Goal: Transaction & Acquisition: Purchase product/service

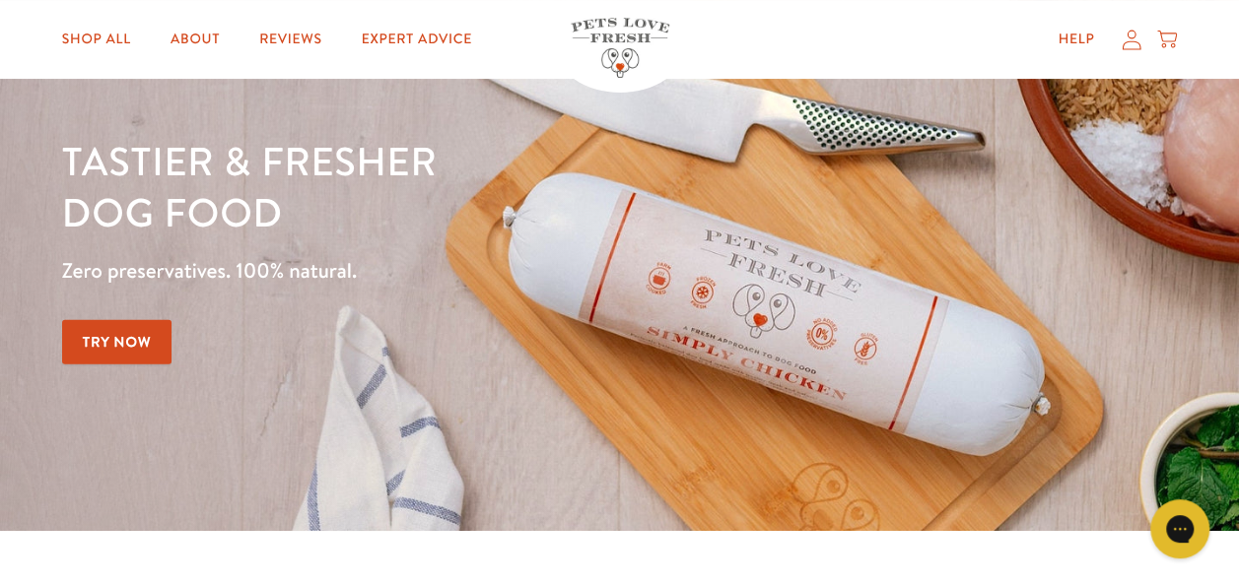
scroll to position [197, 0]
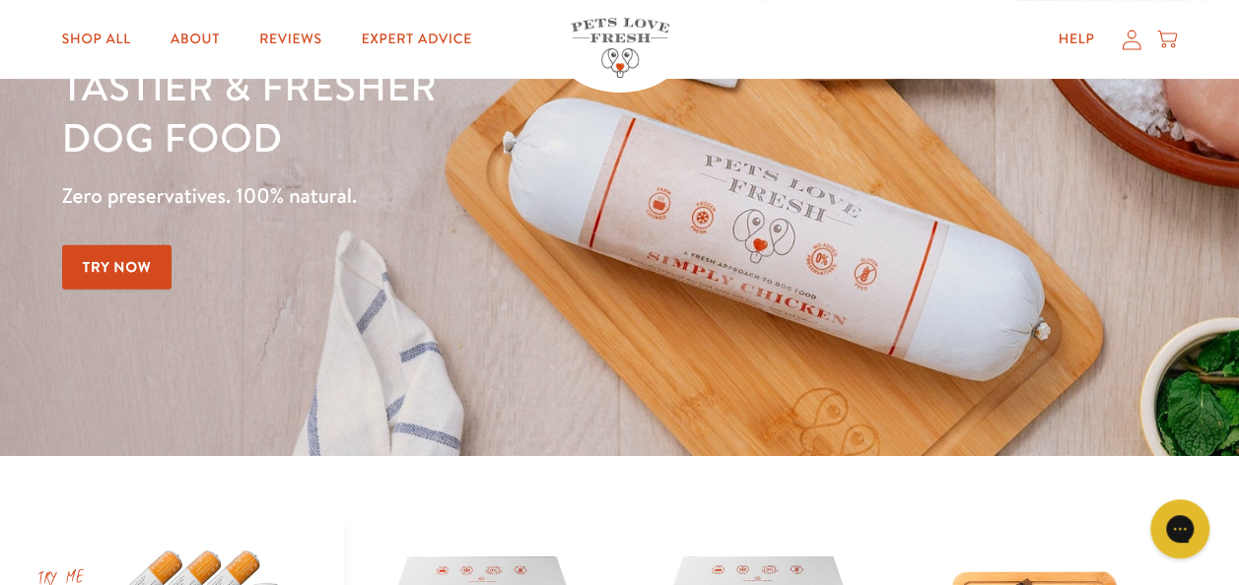
click at [1126, 33] on icon at bounding box center [1131, 39] width 20 height 21
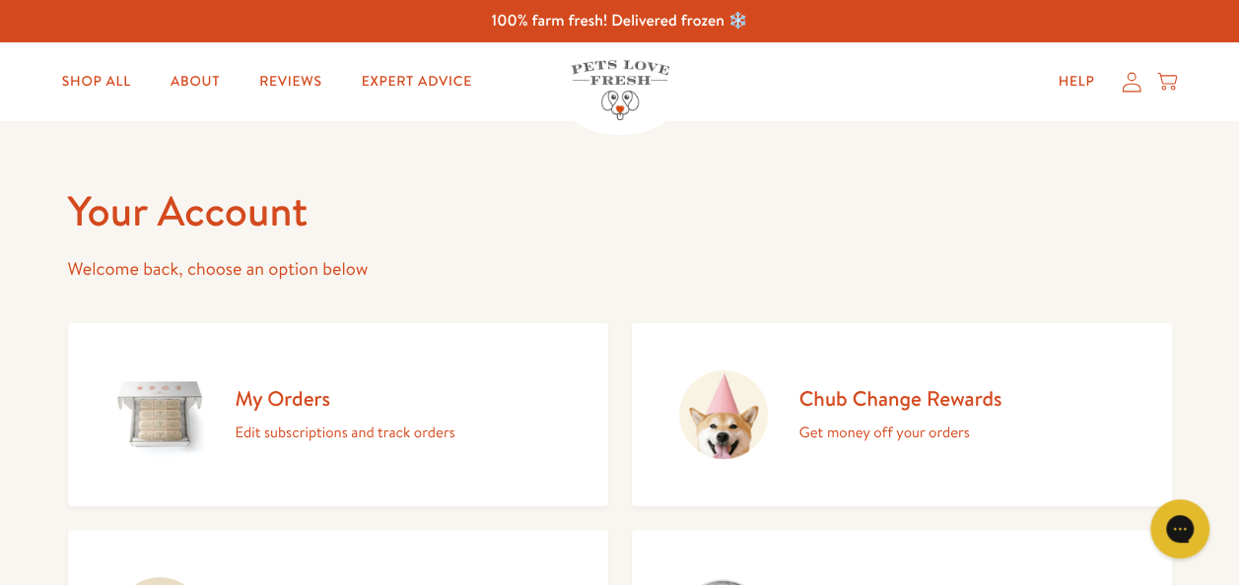
click at [1127, 88] on icon at bounding box center [1131, 82] width 20 height 21
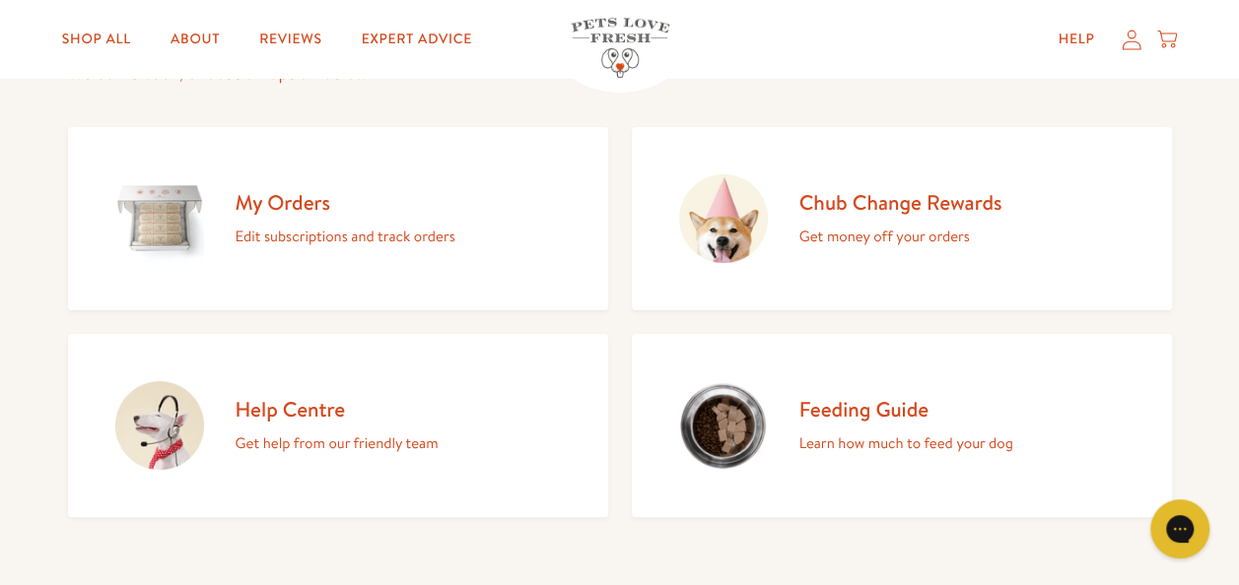
scroll to position [197, 0]
click at [907, 206] on h2 "Chub Change Rewards" at bounding box center [900, 201] width 203 height 27
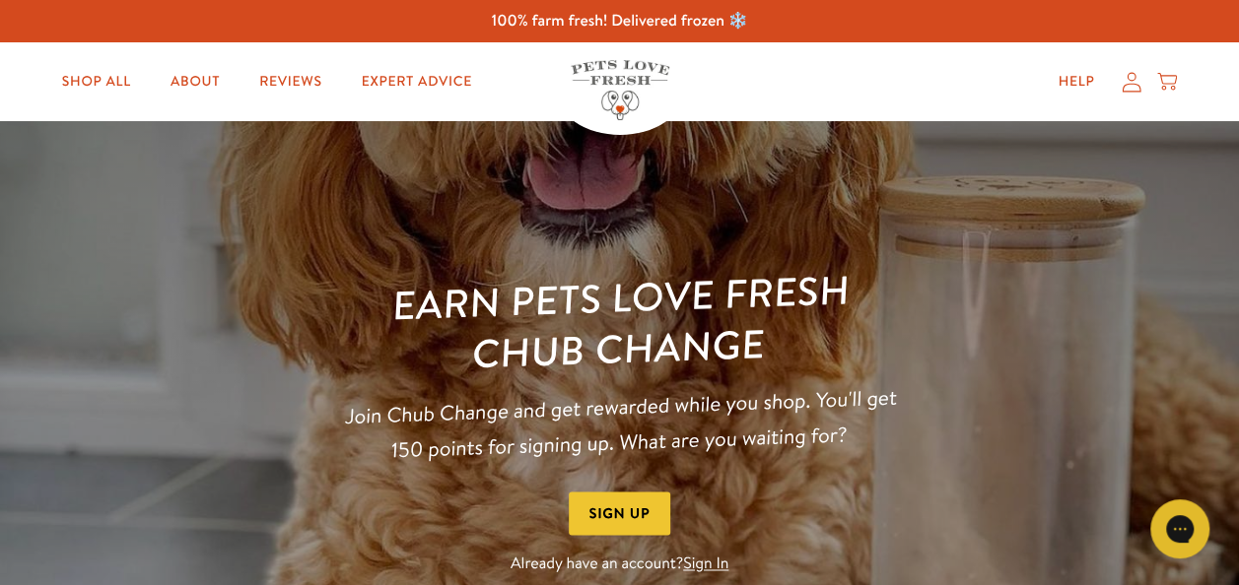
click at [700, 565] on link "Sign In" at bounding box center [705, 565] width 45 height 22
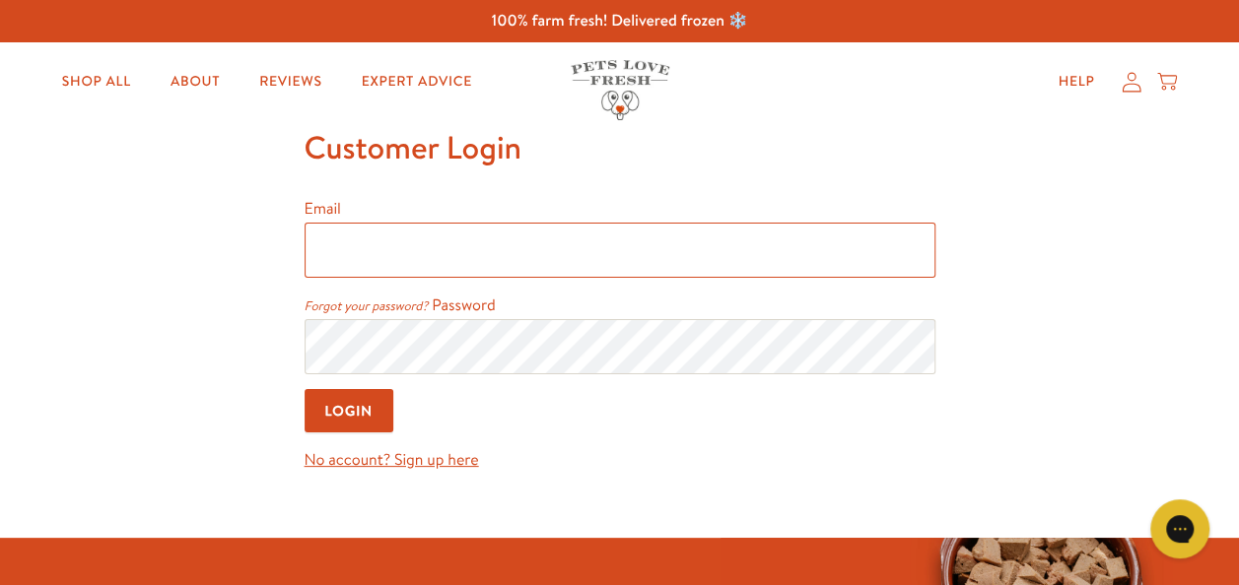
type input "[PERSON_NAME][EMAIL_ADDRESS][DOMAIN_NAME]"
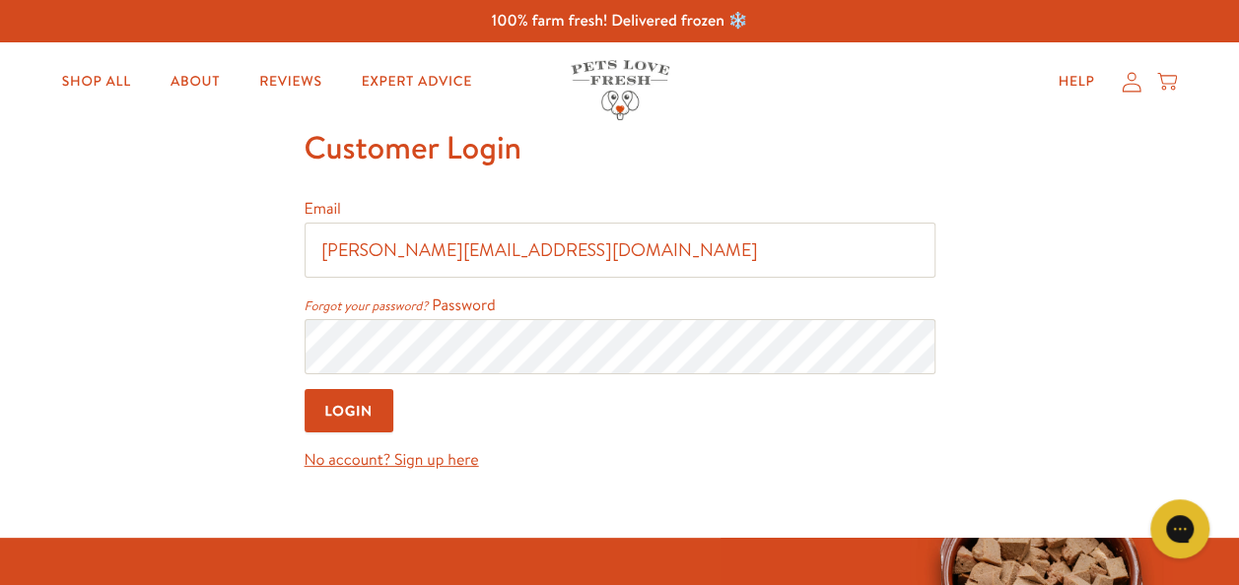
click at [349, 417] on input "Login" at bounding box center [350, 411] width 90 height 44
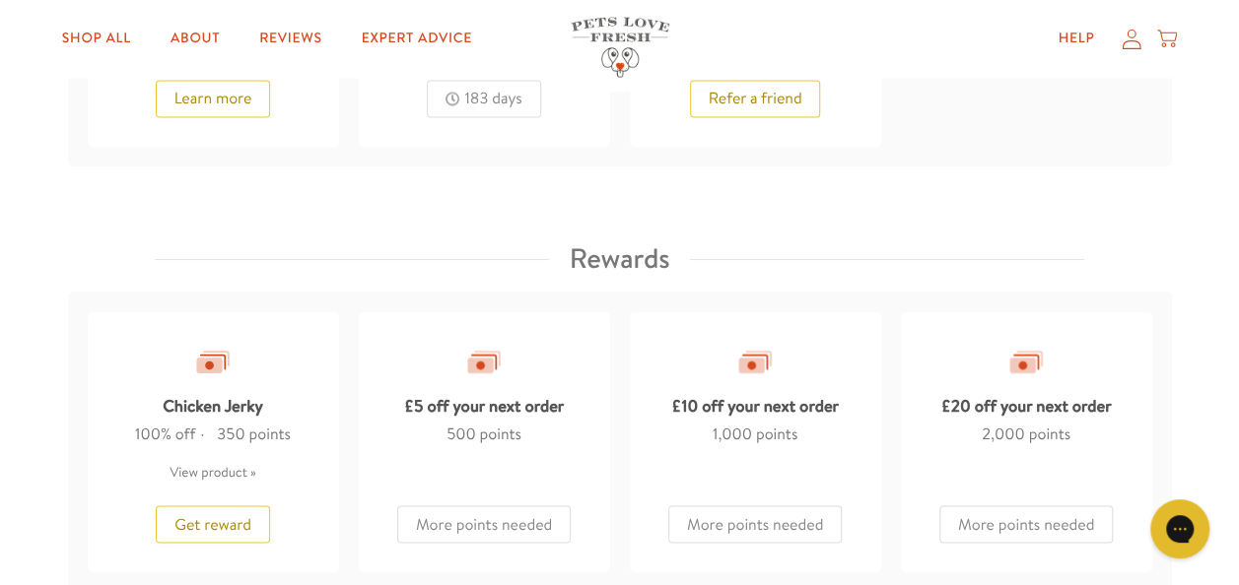
scroll to position [1577, 0]
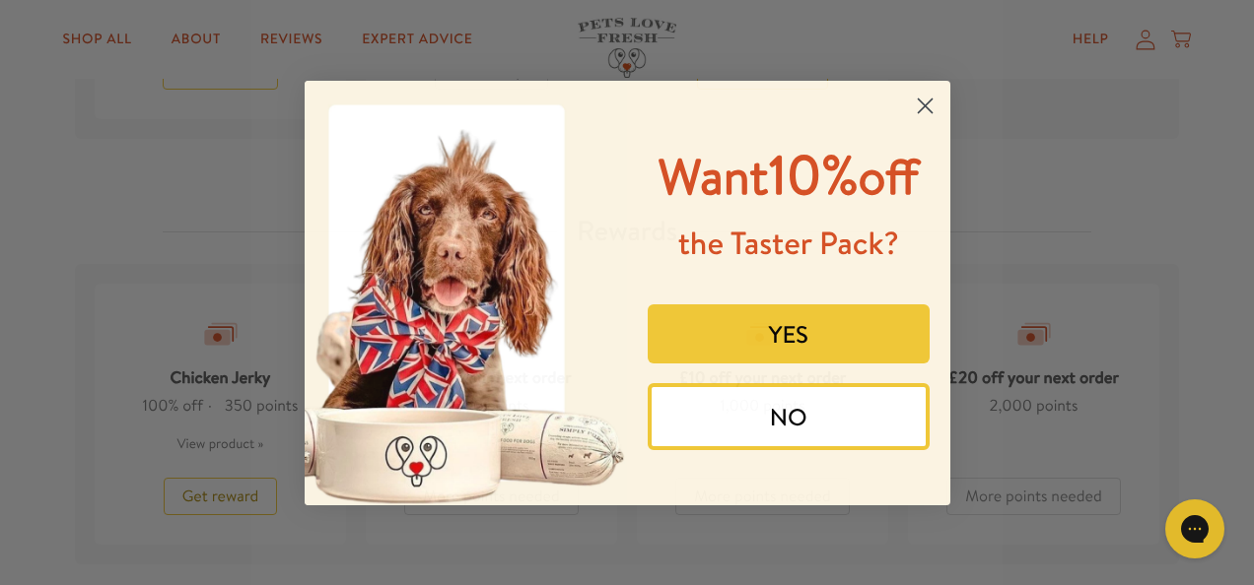
click at [816, 411] on button "NO" at bounding box center [788, 416] width 282 height 67
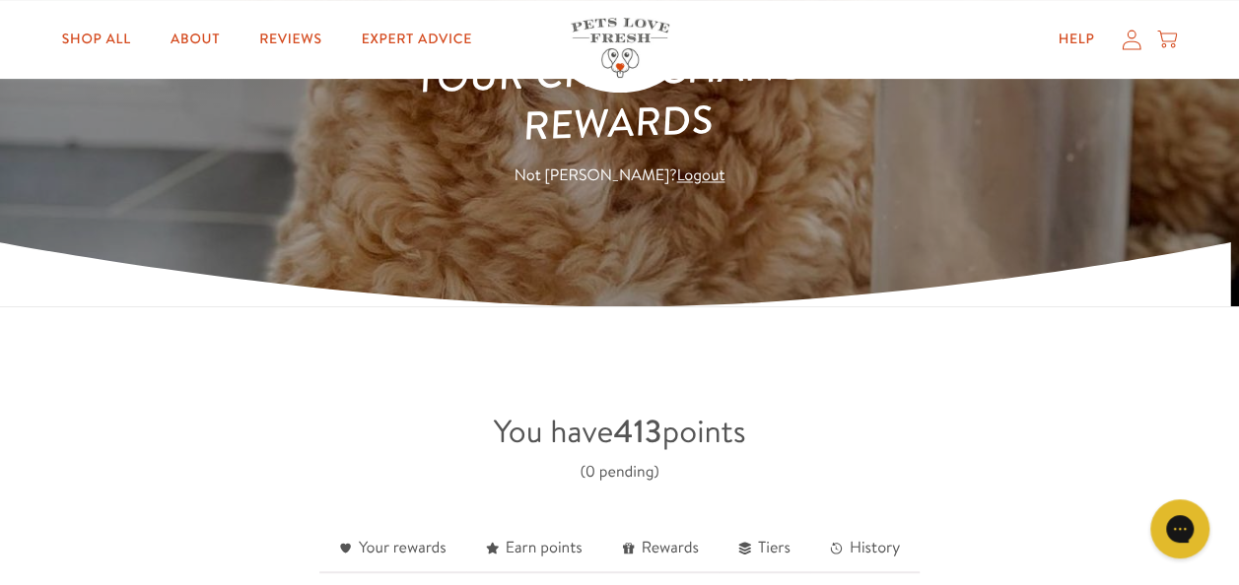
scroll to position [0, 0]
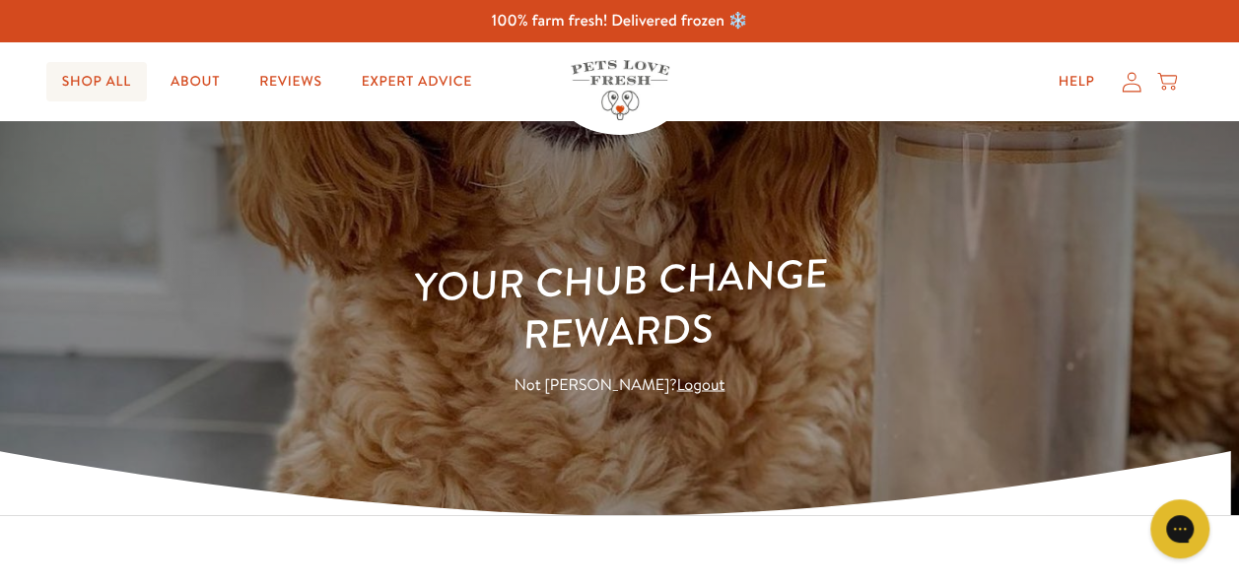
click at [110, 77] on link "Shop All" at bounding box center [96, 81] width 101 height 39
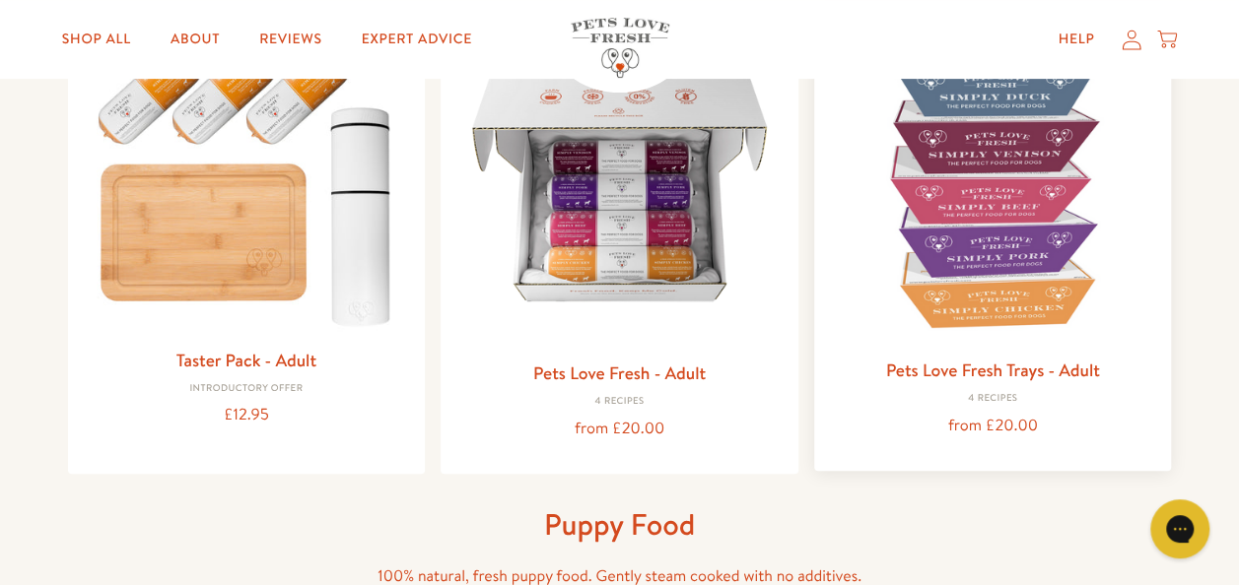
scroll to position [296, 0]
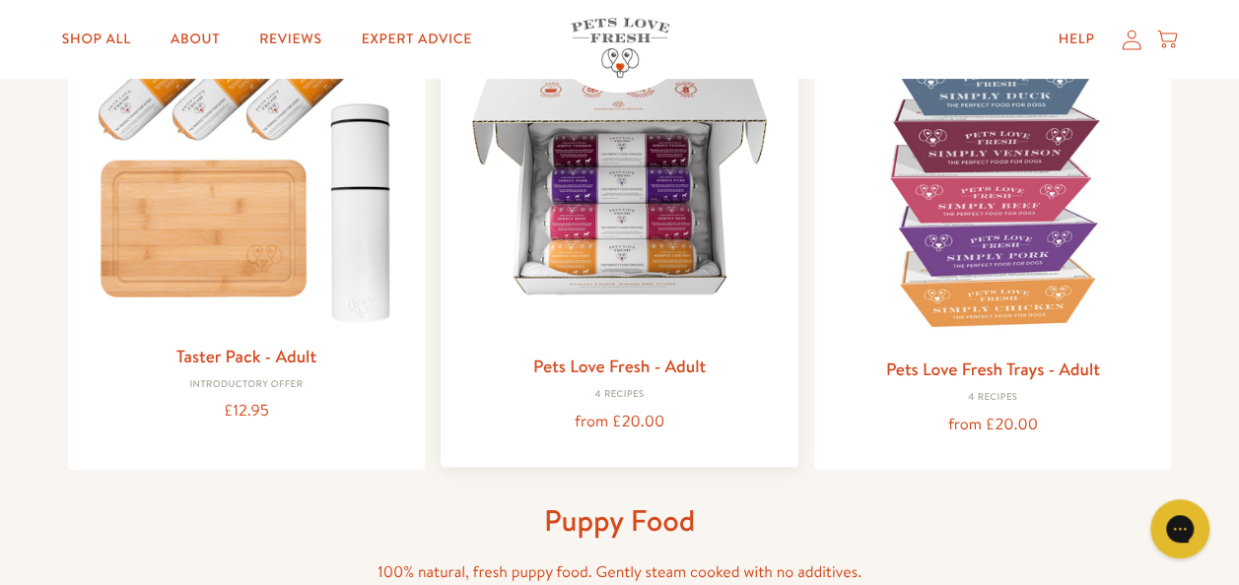
click at [617, 244] on img at bounding box center [619, 181] width 326 height 326
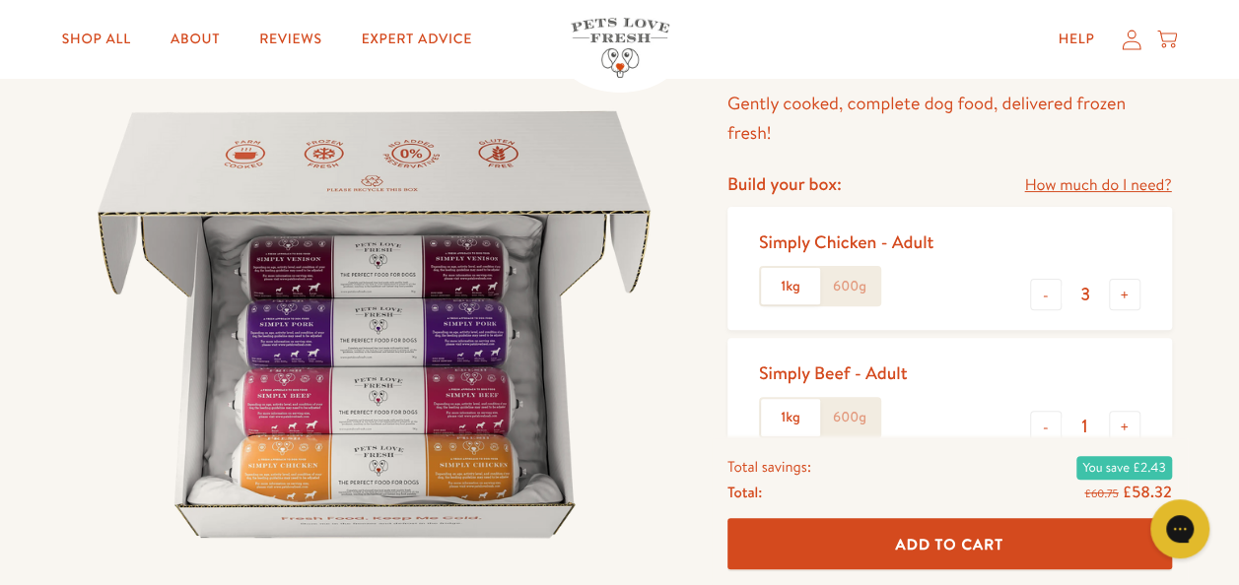
scroll to position [197, 0]
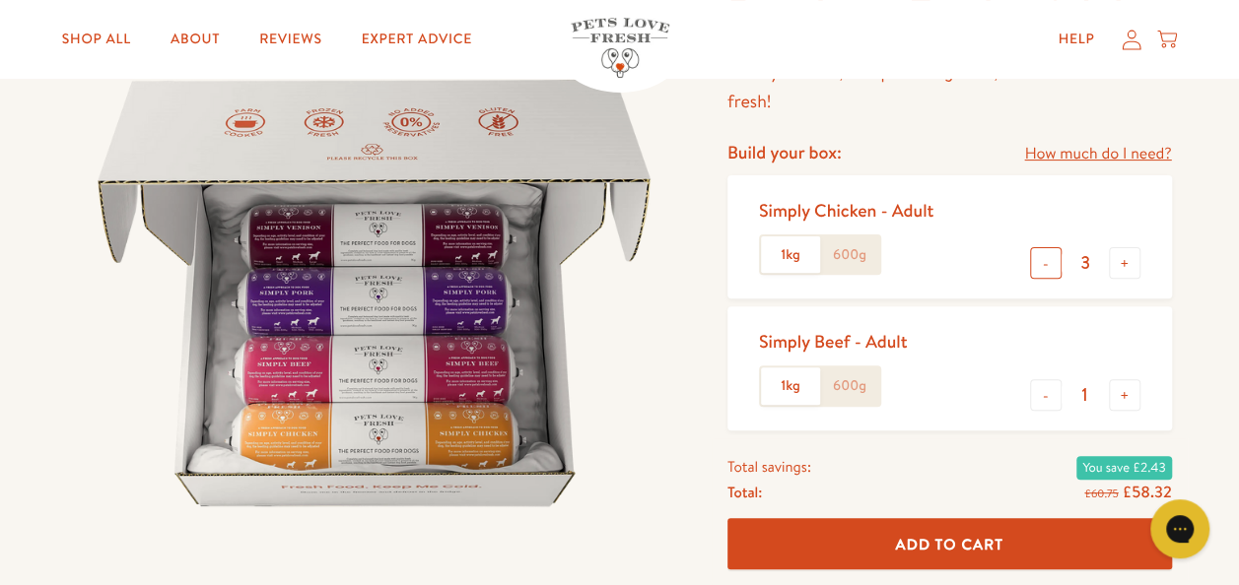
click at [1047, 264] on button "-" at bounding box center [1046, 263] width 32 height 32
type input "1"
click at [837, 245] on label "600g" at bounding box center [849, 255] width 59 height 37
click at [0, 0] on input "600g" at bounding box center [0, 0] width 0 height 0
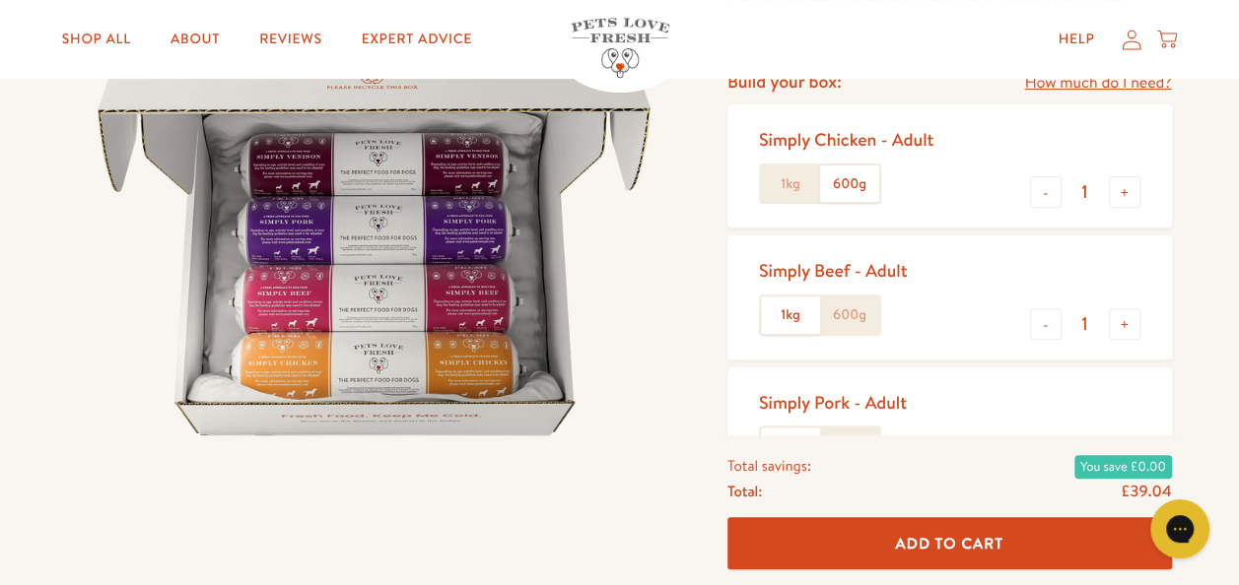
scroll to position [296, 0]
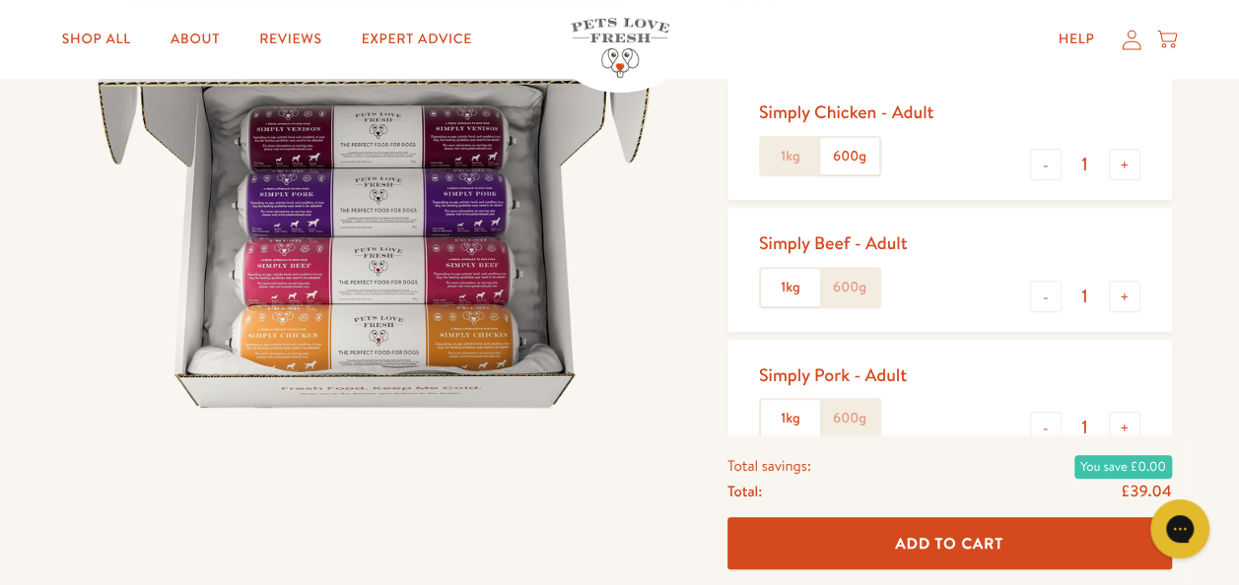
click at [851, 289] on label "600g" at bounding box center [849, 287] width 59 height 37
click at [0, 0] on input "600g" at bounding box center [0, 0] width 0 height 0
click at [1129, 301] on button "+" at bounding box center [1125, 297] width 32 height 32
type input "3"
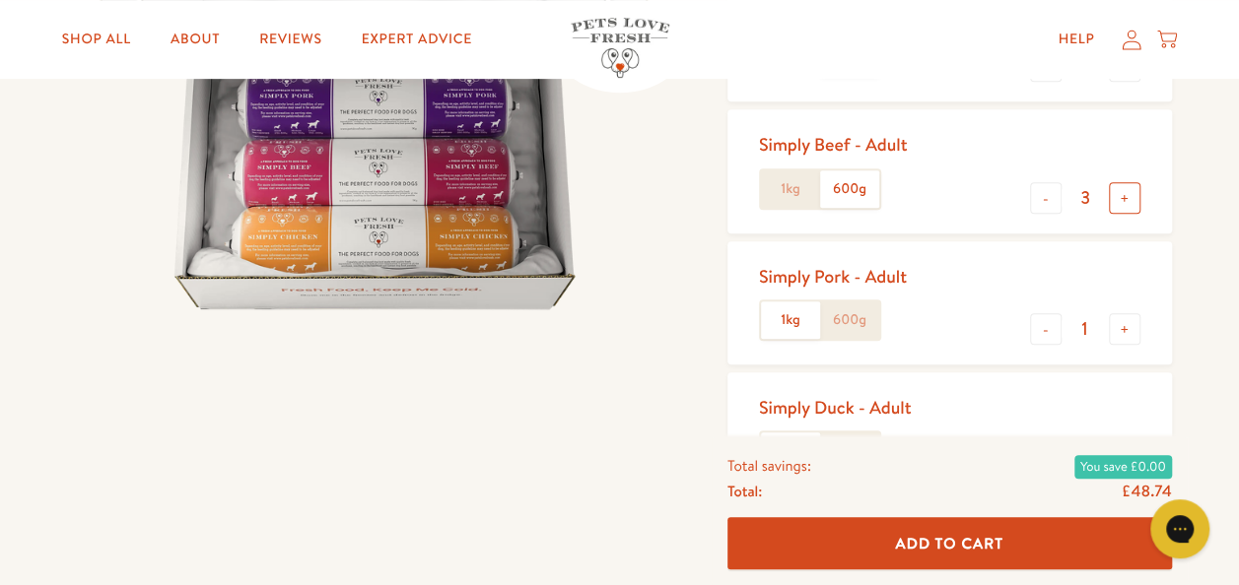
scroll to position [591, 0]
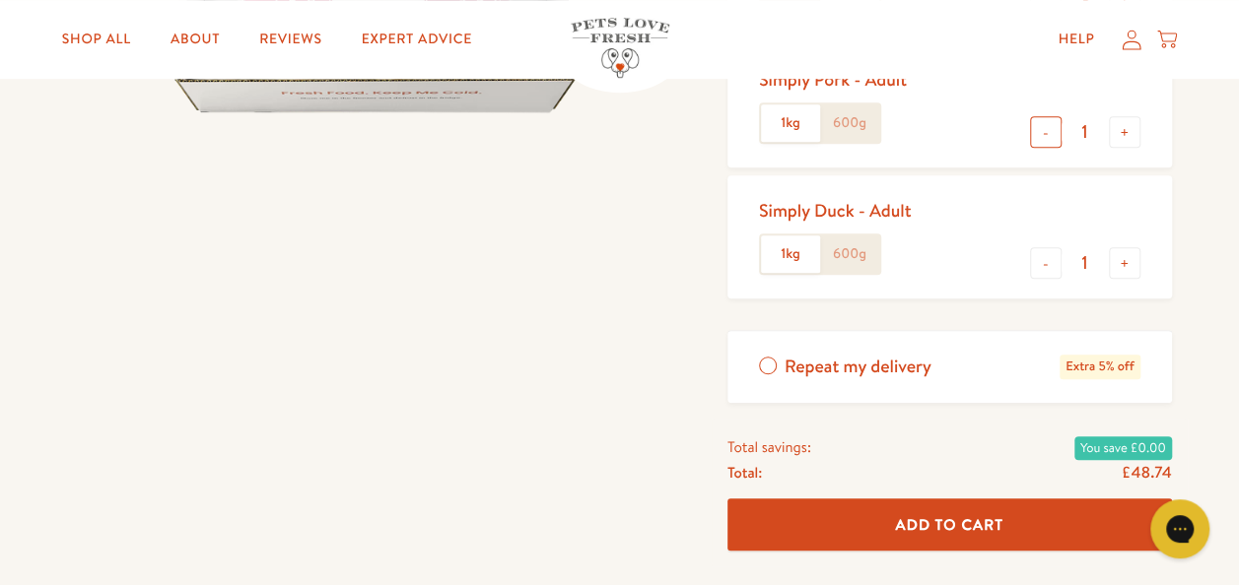
click at [1046, 124] on button "-" at bounding box center [1046, 132] width 32 height 32
type input "0"
click at [844, 256] on label "600g" at bounding box center [849, 254] width 59 height 37
click at [0, 0] on input "600g" at bounding box center [0, 0] width 0 height 0
click at [1127, 266] on button "+" at bounding box center [1125, 263] width 32 height 32
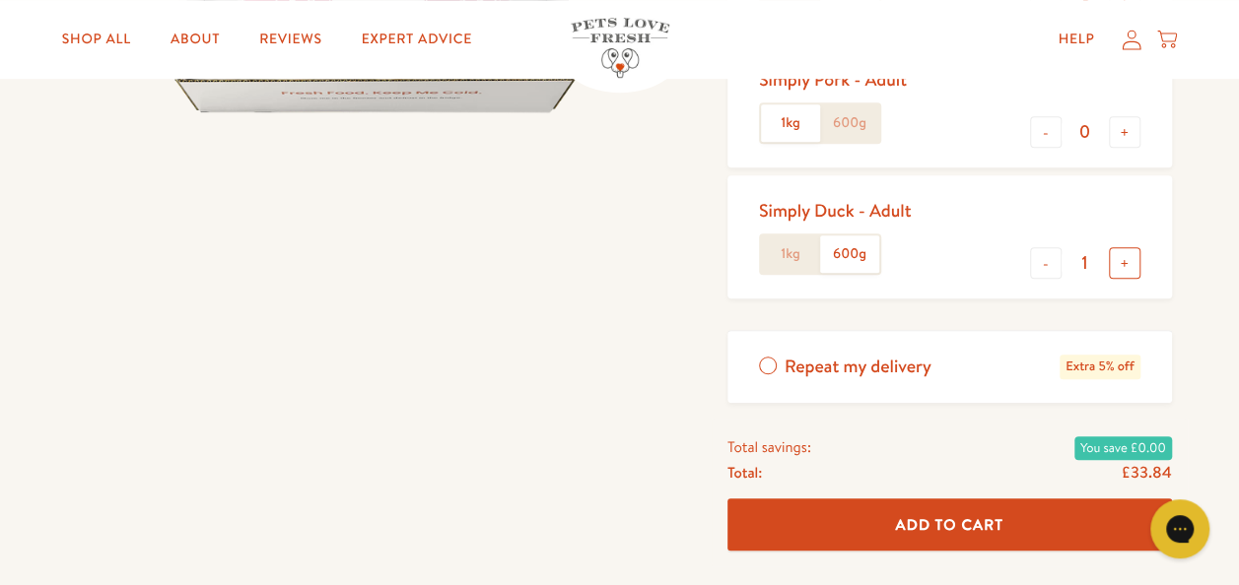
type input "2"
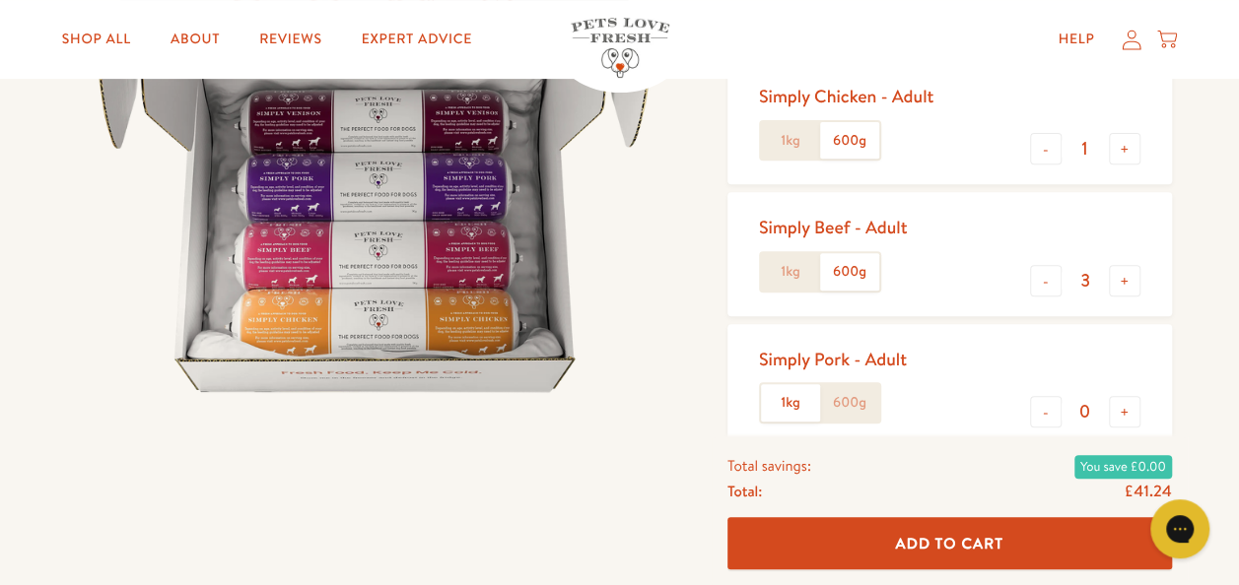
scroll to position [99, 0]
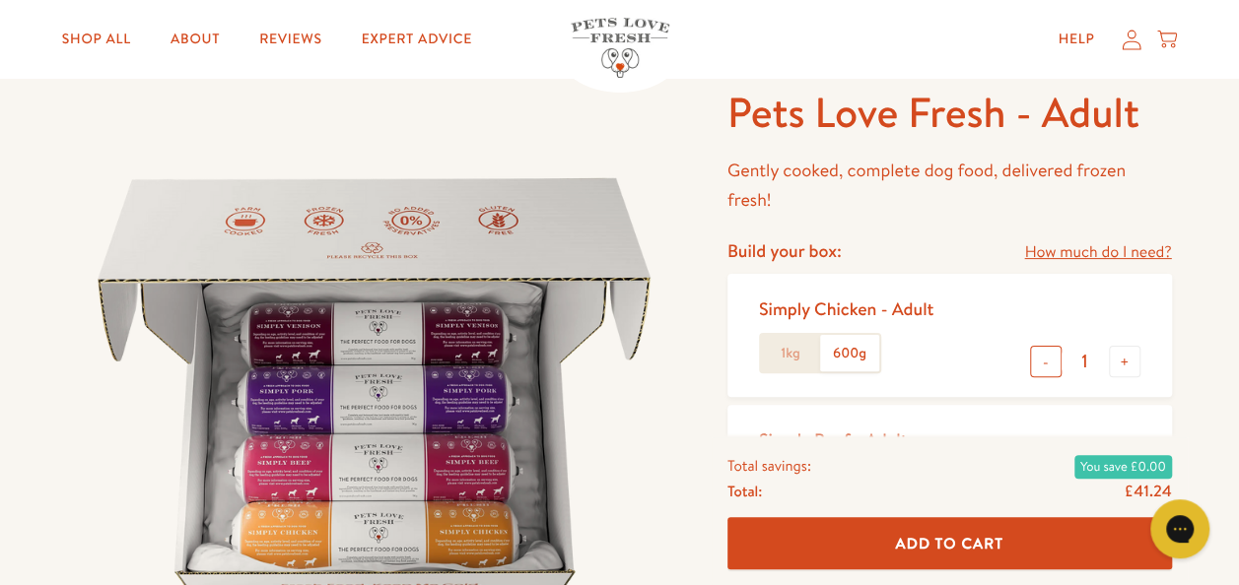
click at [1054, 356] on button "-" at bounding box center [1046, 362] width 32 height 32
type input "0"
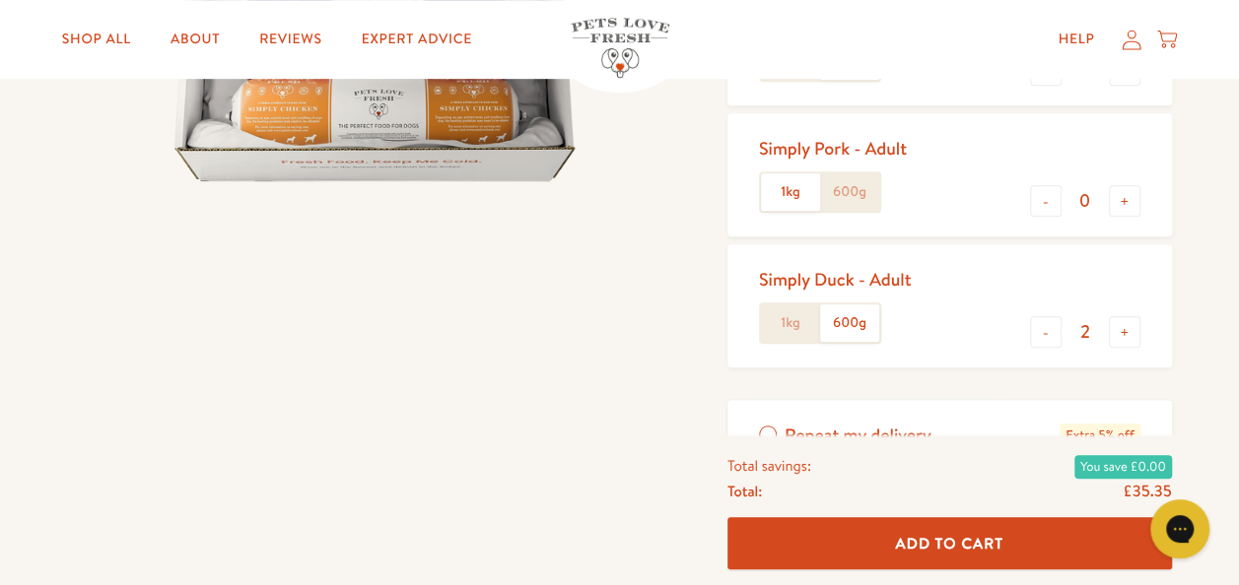
scroll to position [493, 0]
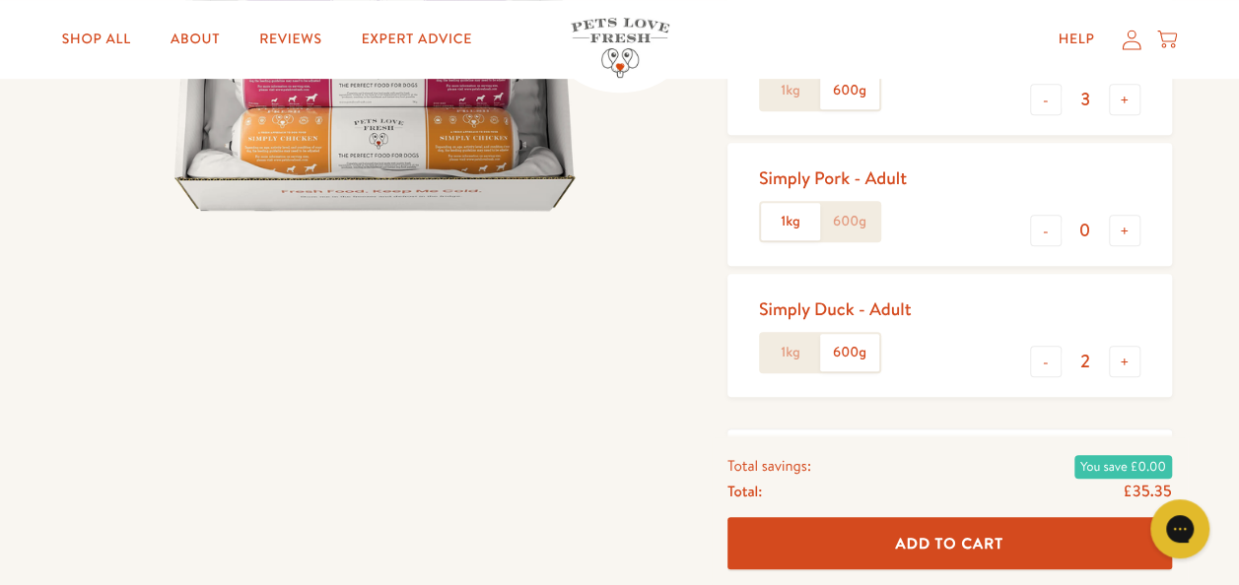
click at [857, 221] on label "600g" at bounding box center [849, 221] width 59 height 37
click at [0, 0] on input "600g" at bounding box center [0, 0] width 0 height 0
click at [1113, 235] on button "+" at bounding box center [1125, 231] width 32 height 32
type input "1"
click at [1035, 365] on button "-" at bounding box center [1046, 362] width 32 height 32
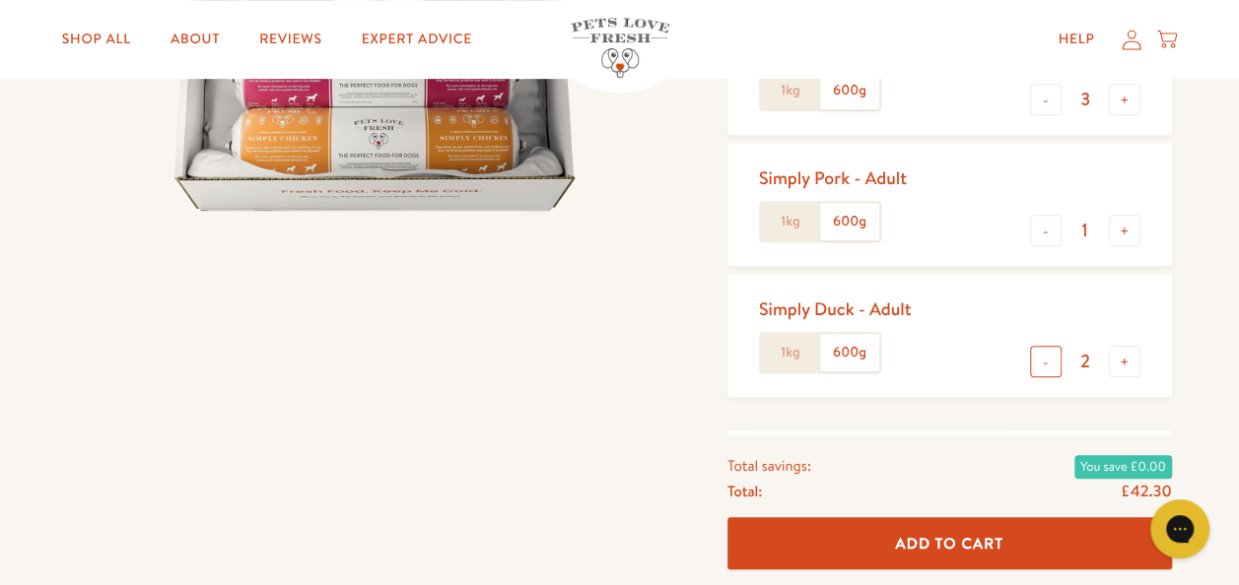
type input "1"
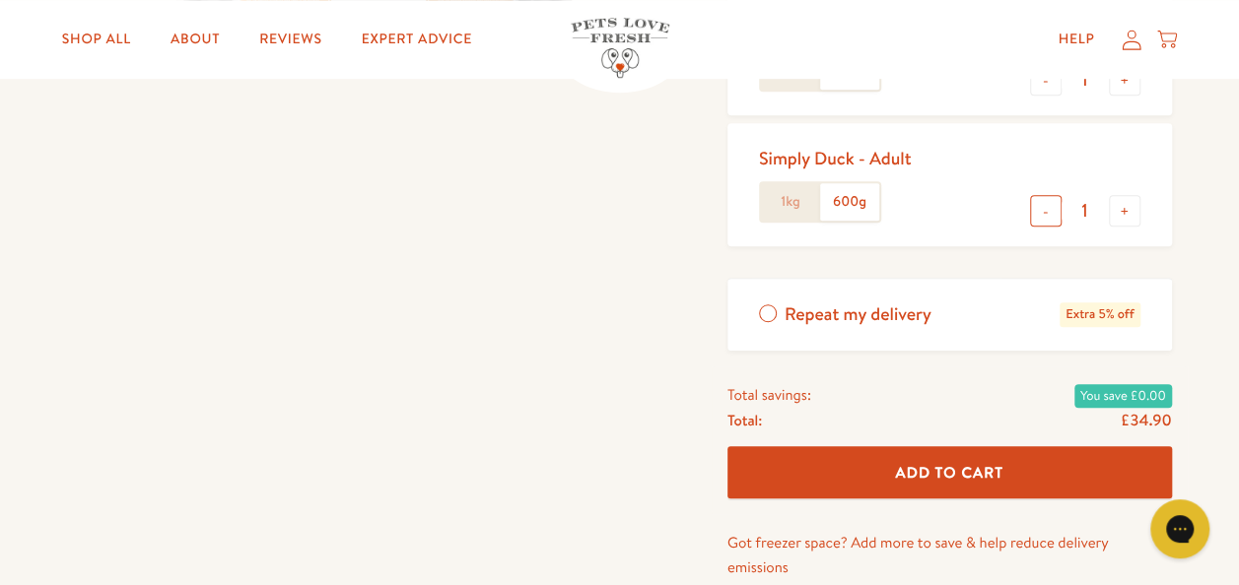
scroll to position [788, 0]
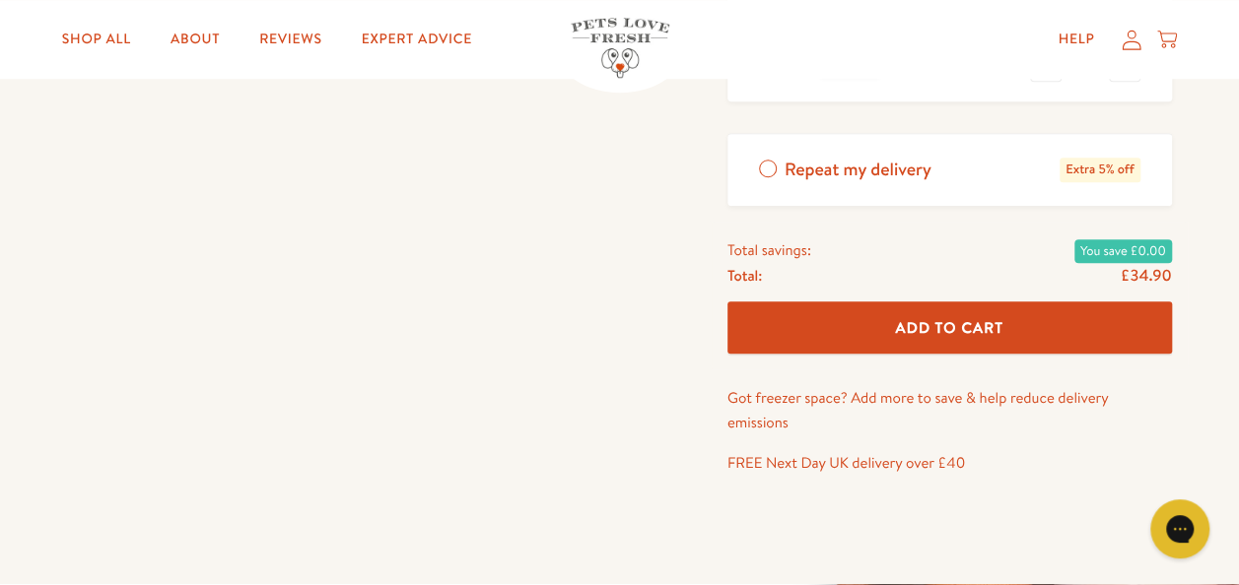
click at [954, 317] on span "Add To Cart" at bounding box center [949, 327] width 108 height 21
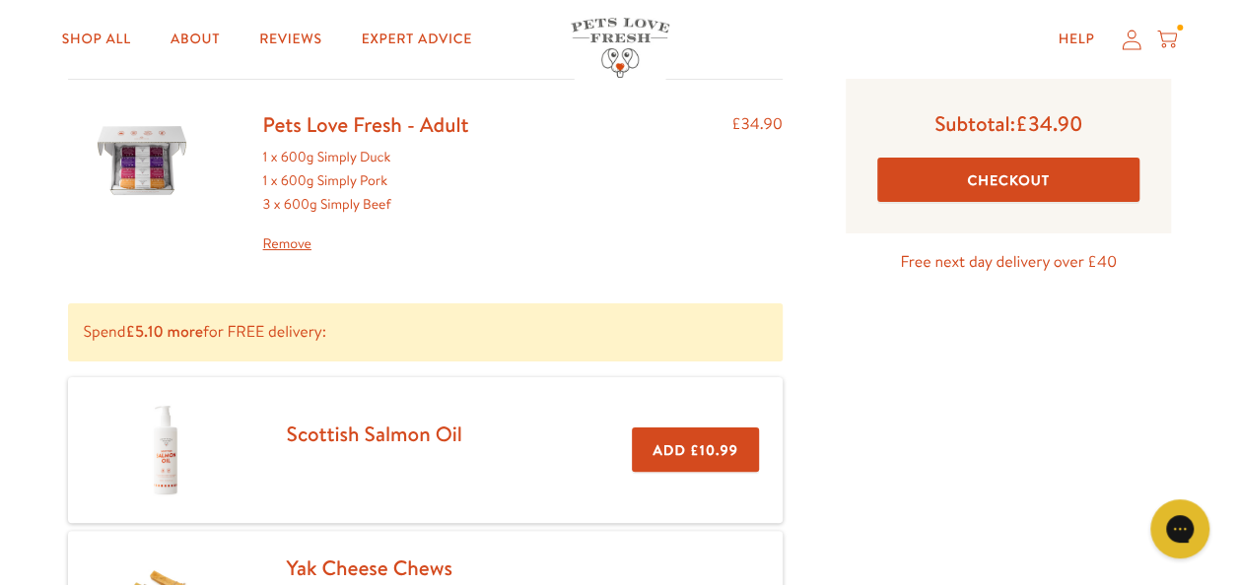
scroll to position [99, 0]
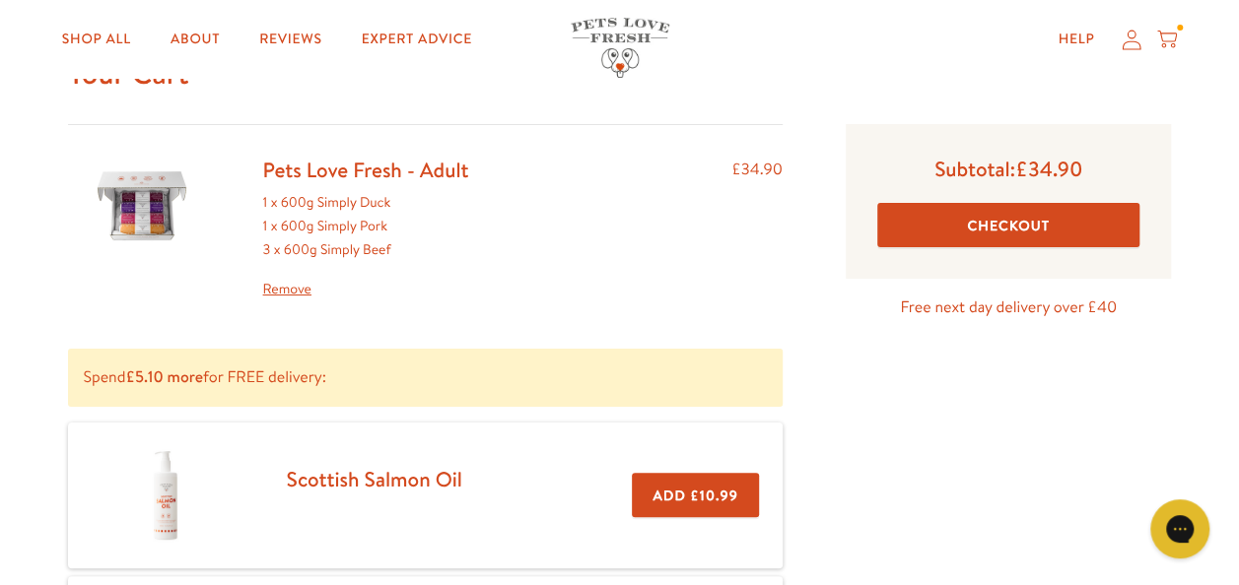
click at [1019, 214] on button "Checkout" at bounding box center [1008, 225] width 263 height 44
